Goal: Register for event/course

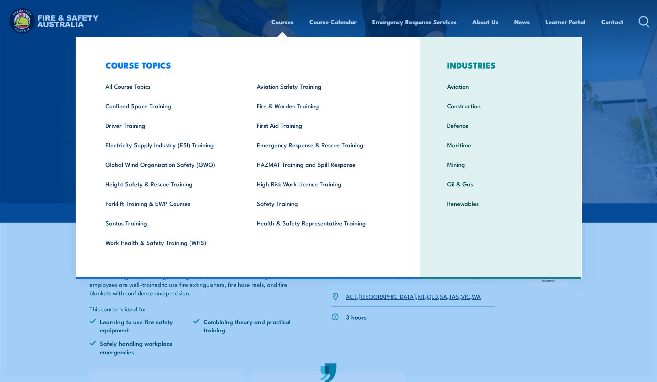
click at [288, 22] on link "Courses" at bounding box center [282, 21] width 22 height 19
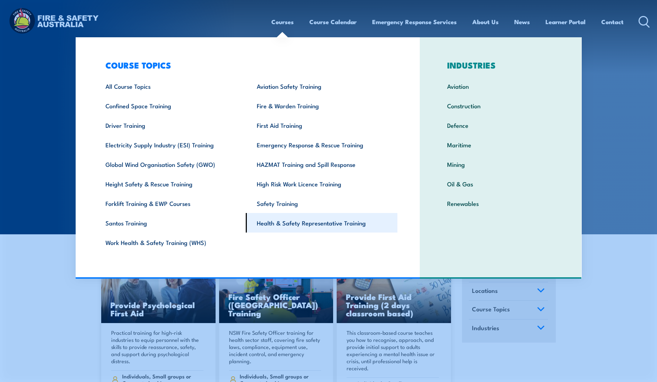
click at [302, 223] on link "Health & Safety Representative Training" at bounding box center [322, 223] width 152 height 20
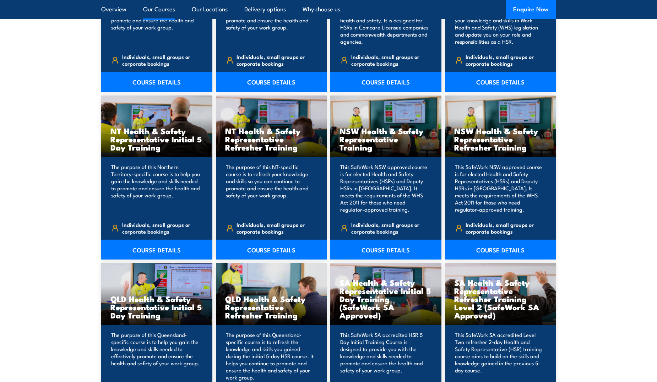
scroll to position [639, 0]
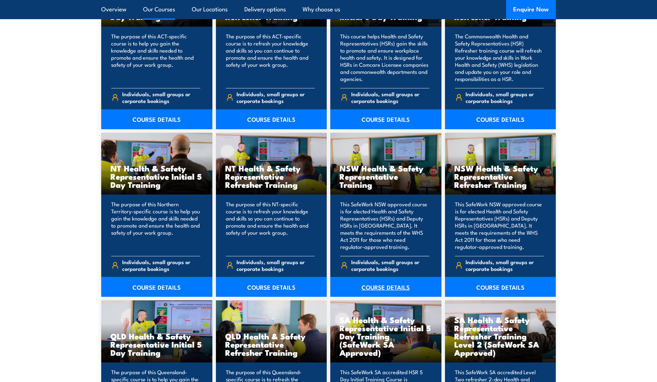
click at [382, 286] on link "COURSE DETAILS" at bounding box center [385, 287] width 111 height 20
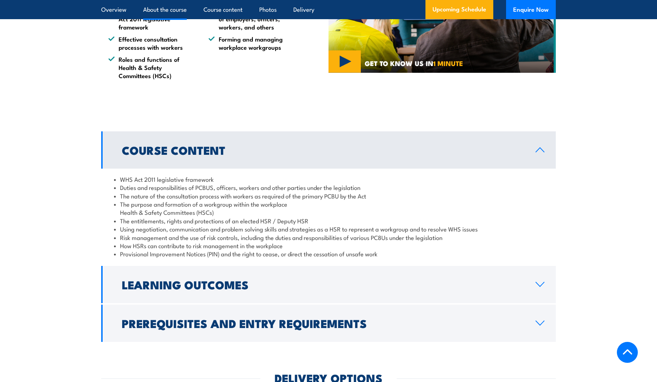
scroll to position [675, 0]
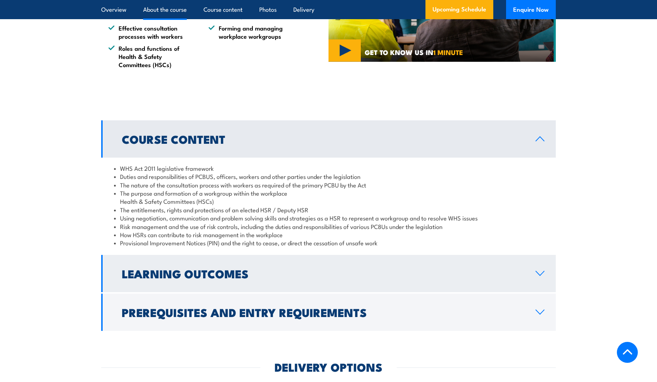
click at [542, 276] on icon at bounding box center [540, 274] width 10 height 6
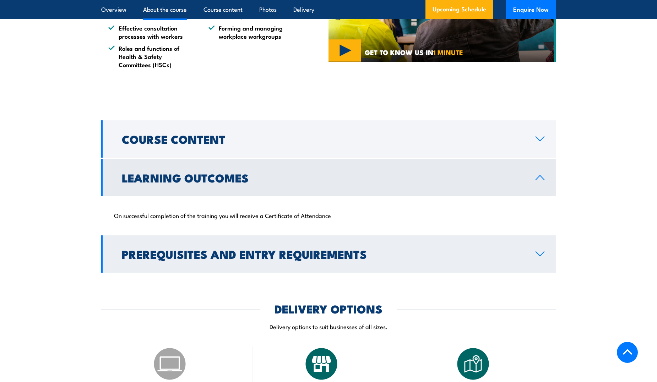
click at [543, 257] on icon at bounding box center [540, 254] width 10 height 6
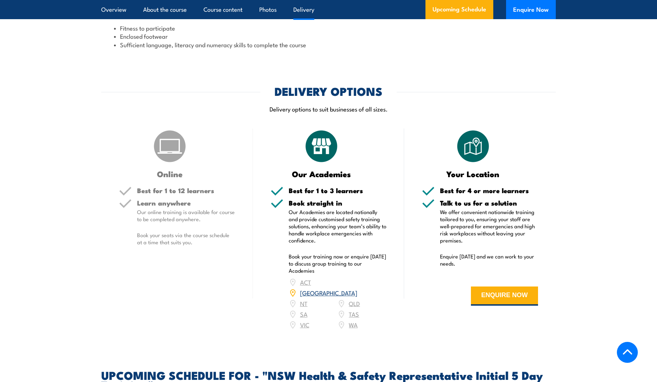
scroll to position [959, 0]
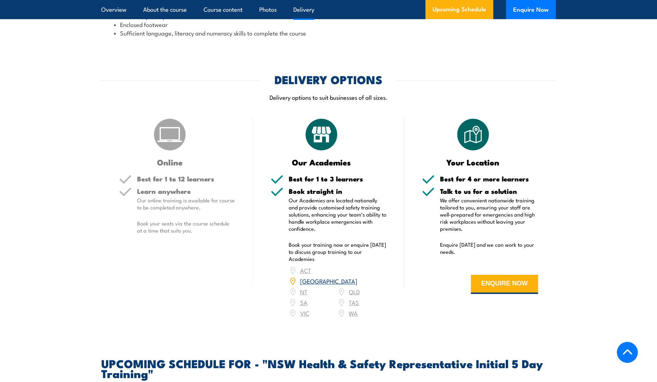
click at [355, 280] on link "[GEOGRAPHIC_DATA]" at bounding box center [328, 281] width 57 height 9
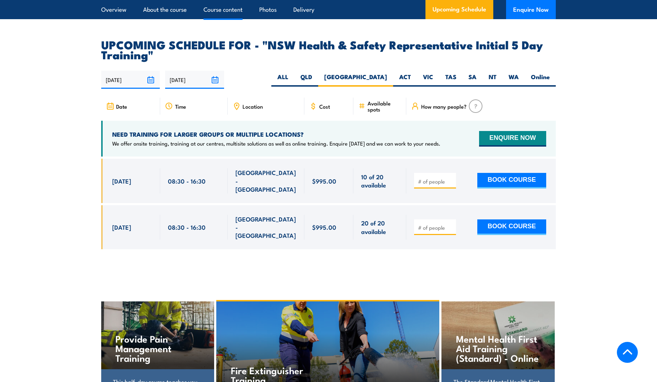
scroll to position [1319, 0]
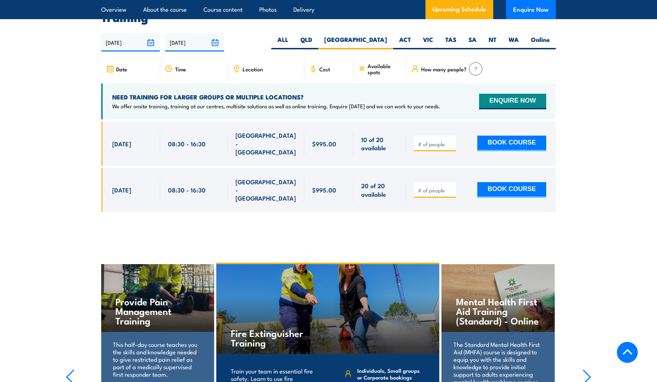
click at [281, 136] on span "SMITHFIELD - NSW" at bounding box center [265, 143] width 61 height 25
drag, startPoint x: 288, startPoint y: 139, endPoint x: 232, endPoint y: 139, distance: 56.5
click at [232, 139] on div "SMITHFIELD - NSW" at bounding box center [266, 143] width 77 height 44
drag, startPoint x: 232, startPoint y: 139, endPoint x: 253, endPoint y: 138, distance: 20.6
copy span "SMITHFIELD - NSW"
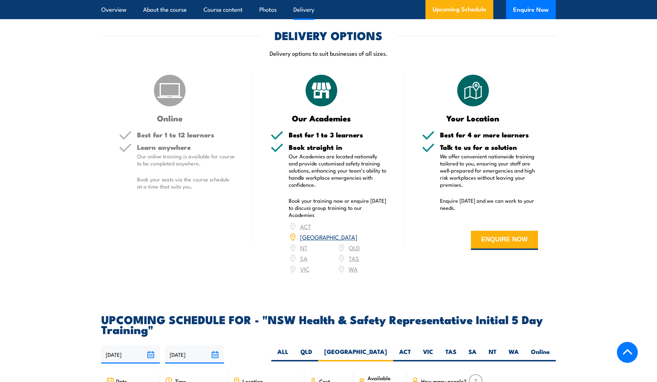
scroll to position [999, 0]
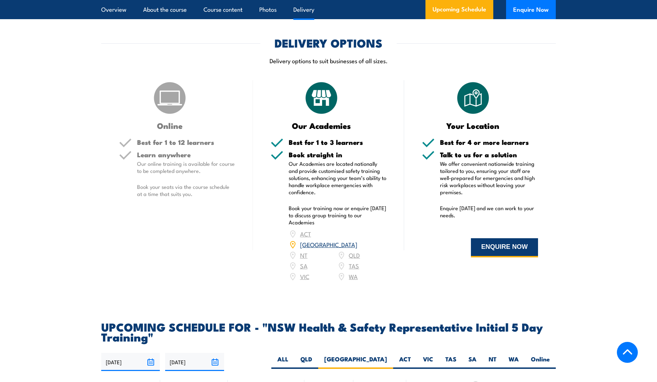
click at [502, 258] on button "ENQUIRE NOW" at bounding box center [504, 247] width 67 height 19
